Goal: Information Seeking & Learning: Learn about a topic

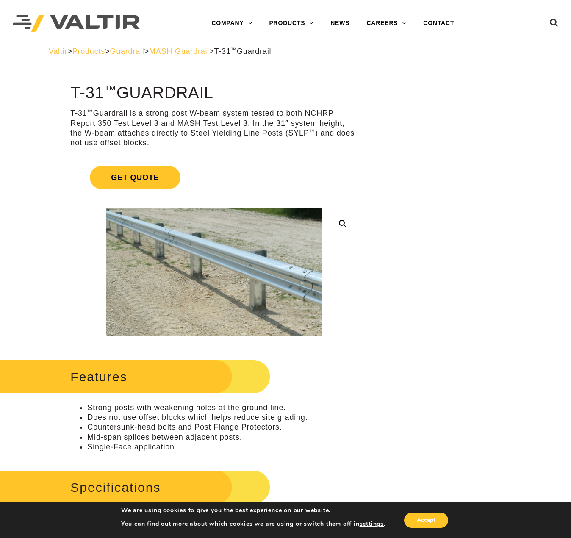
click at [203, 51] on span "MASH Guardrail" at bounding box center [179, 51] width 60 height 8
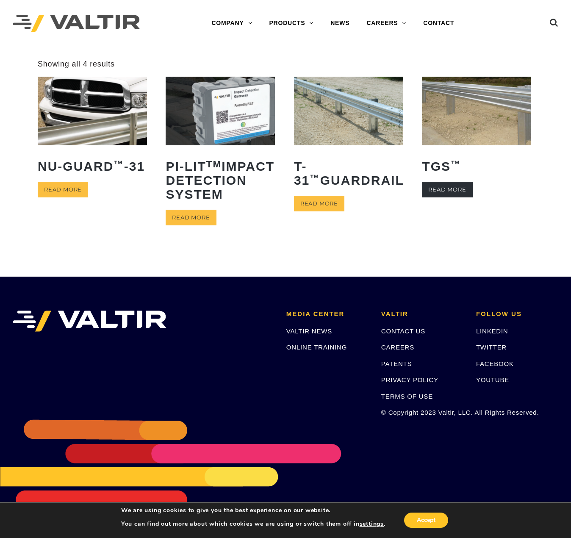
click at [447, 187] on link "Read more" at bounding box center [447, 190] width 50 height 16
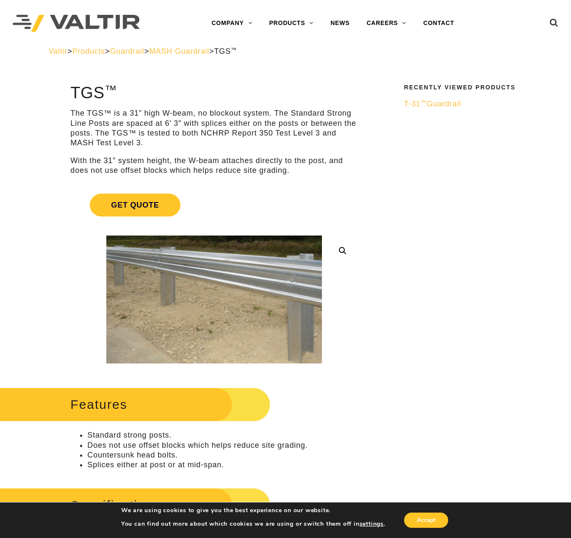
click at [209, 52] on span "MASH Guardrail" at bounding box center [179, 51] width 60 height 8
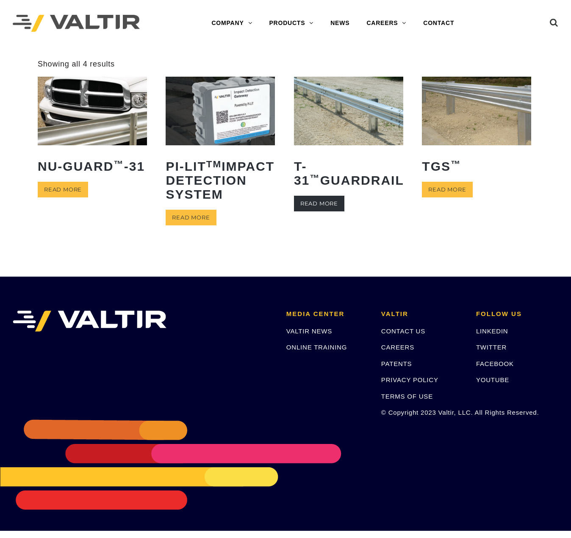
click at [323, 206] on link "Read more" at bounding box center [319, 204] width 50 height 16
